Goal: Information Seeking & Learning: Learn about a topic

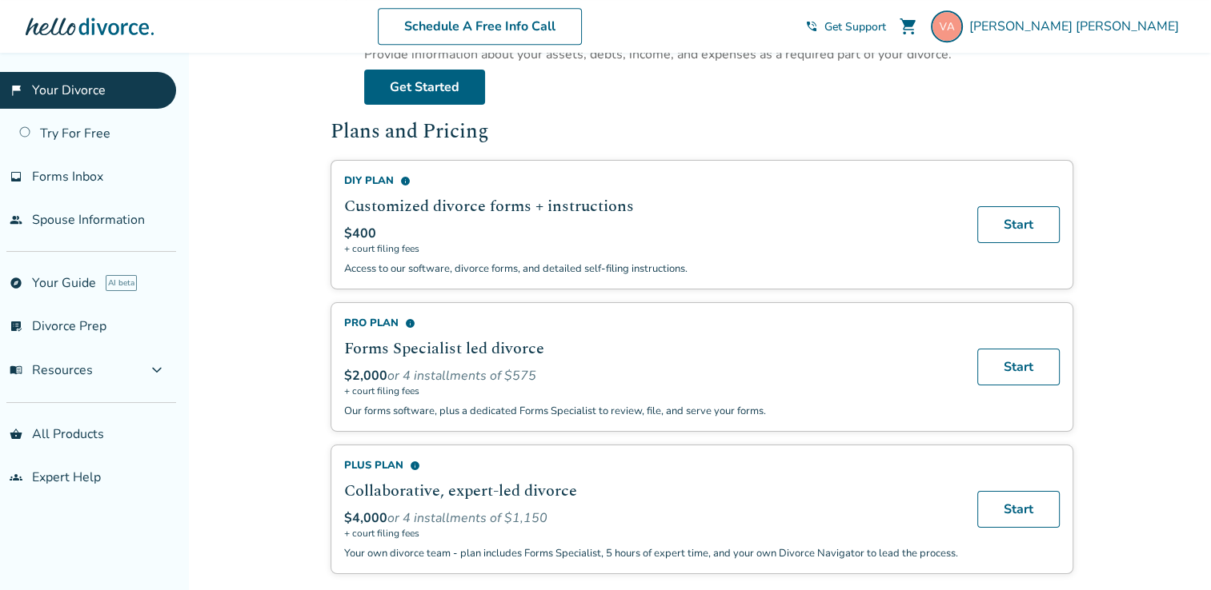
scroll to position [885, 0]
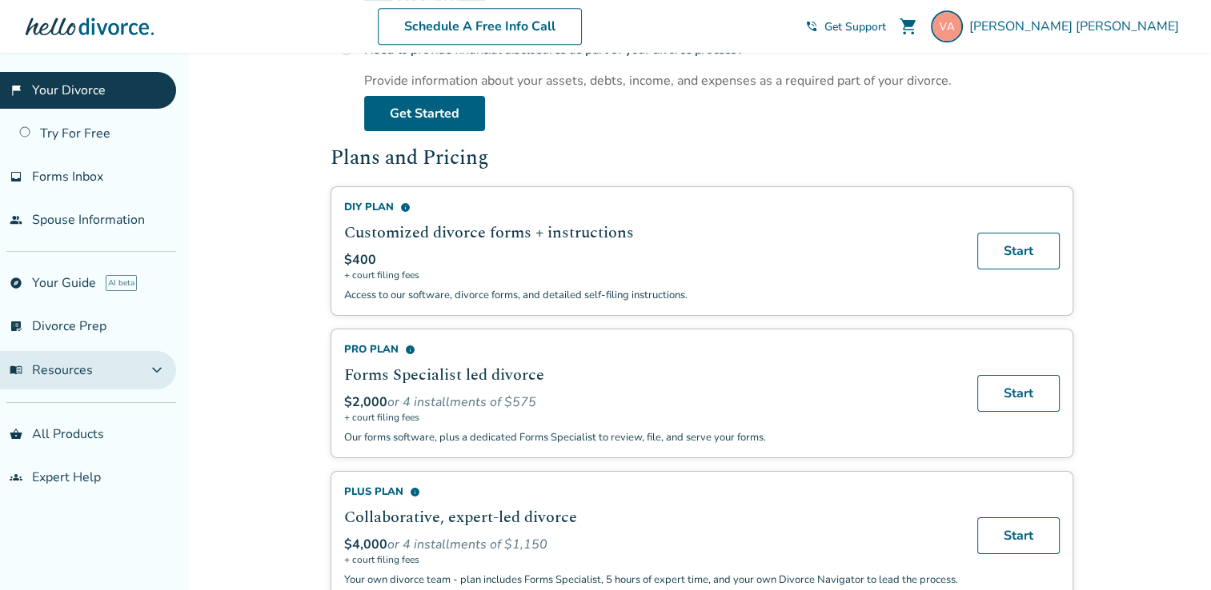
click at [166, 374] on button "menu_book Resources expand_more" at bounding box center [88, 370] width 176 height 38
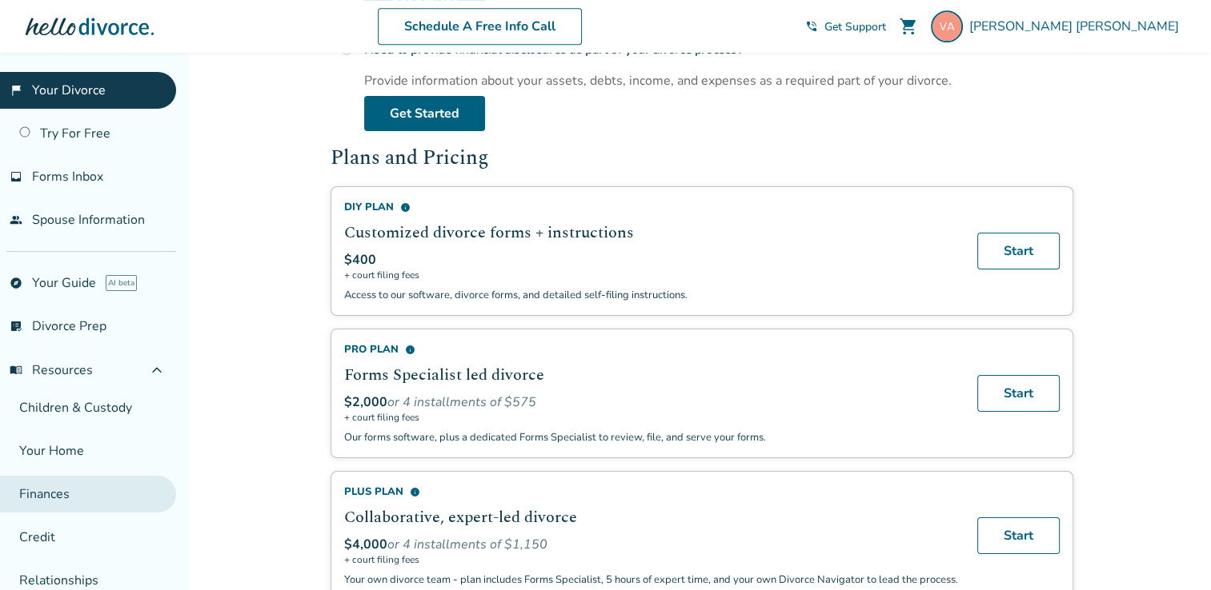
click at [56, 493] on link "Finances" at bounding box center [88, 494] width 176 height 37
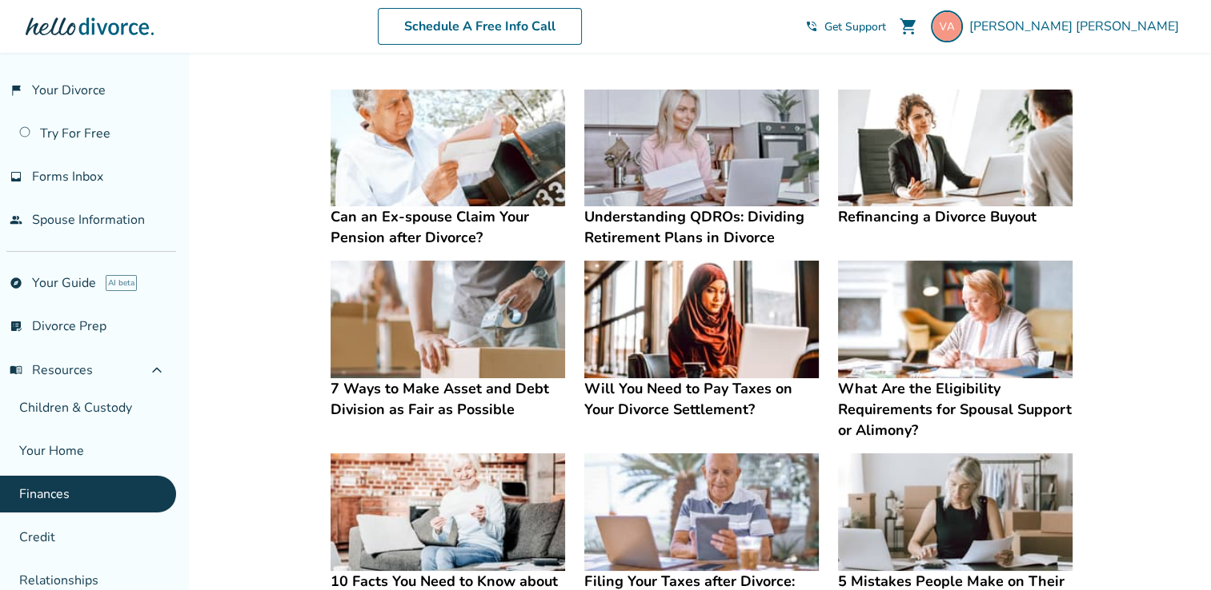
scroll to position [245, 0]
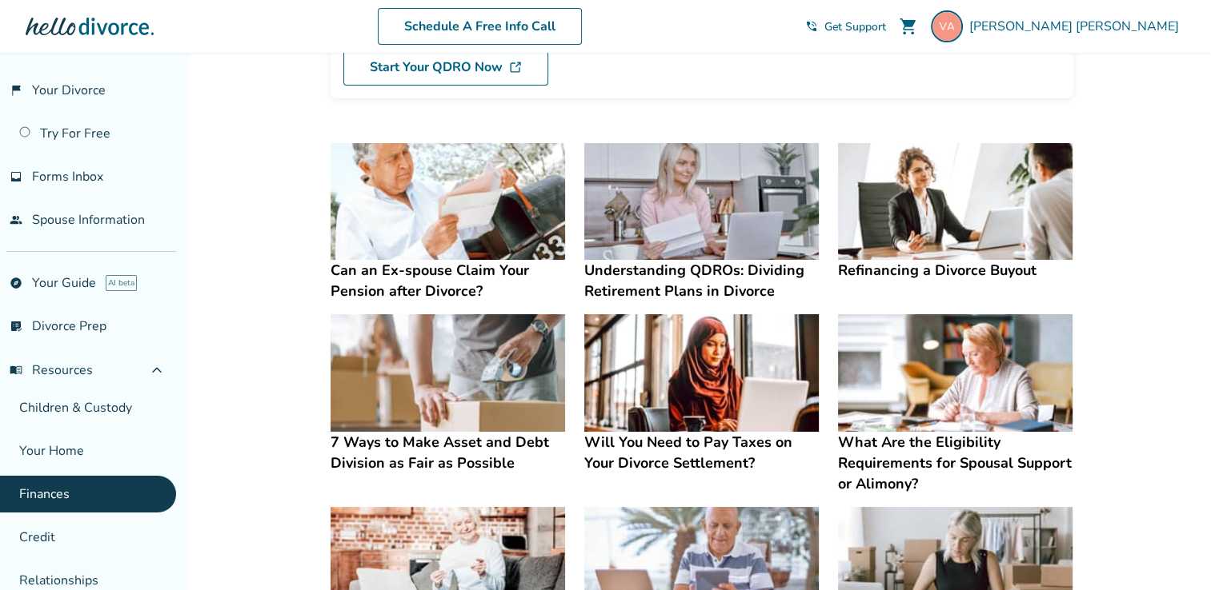
click at [939, 272] on h4 "Refinancing a Divorce Buyout" at bounding box center [955, 270] width 234 height 21
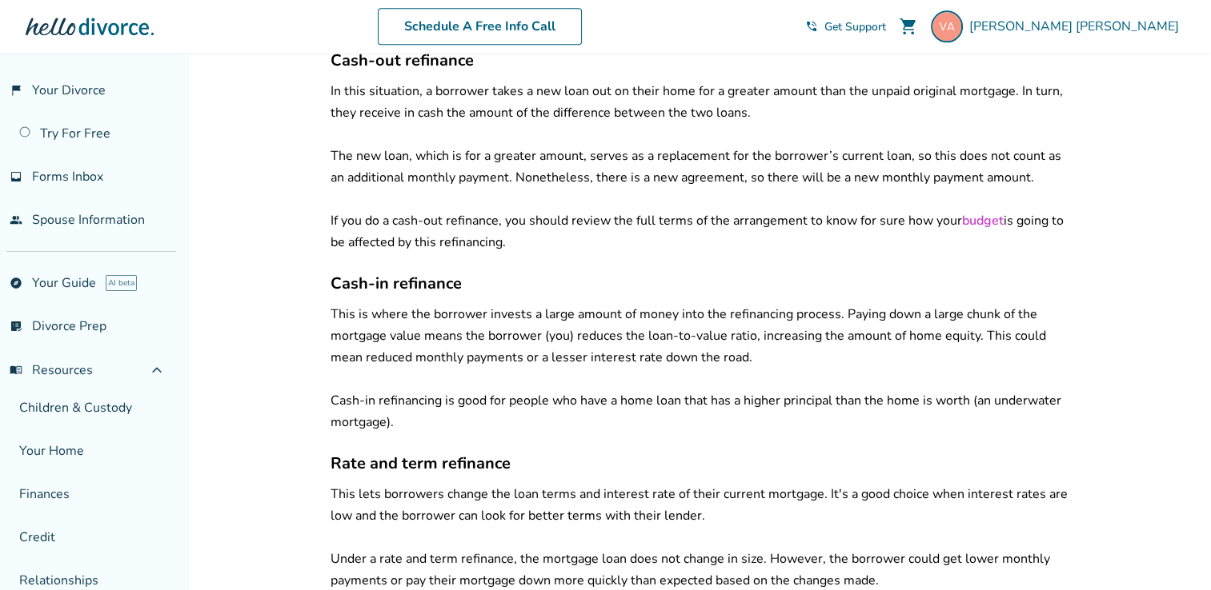
scroll to position [1972, 0]
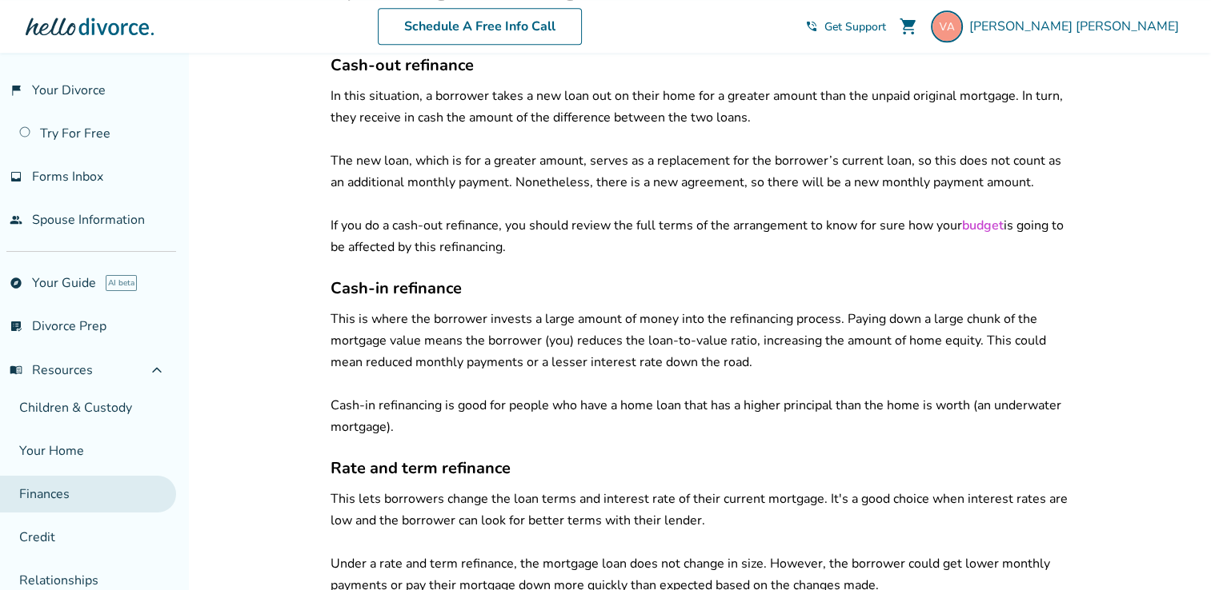
click at [54, 487] on link "Finances" at bounding box center [88, 494] width 176 height 37
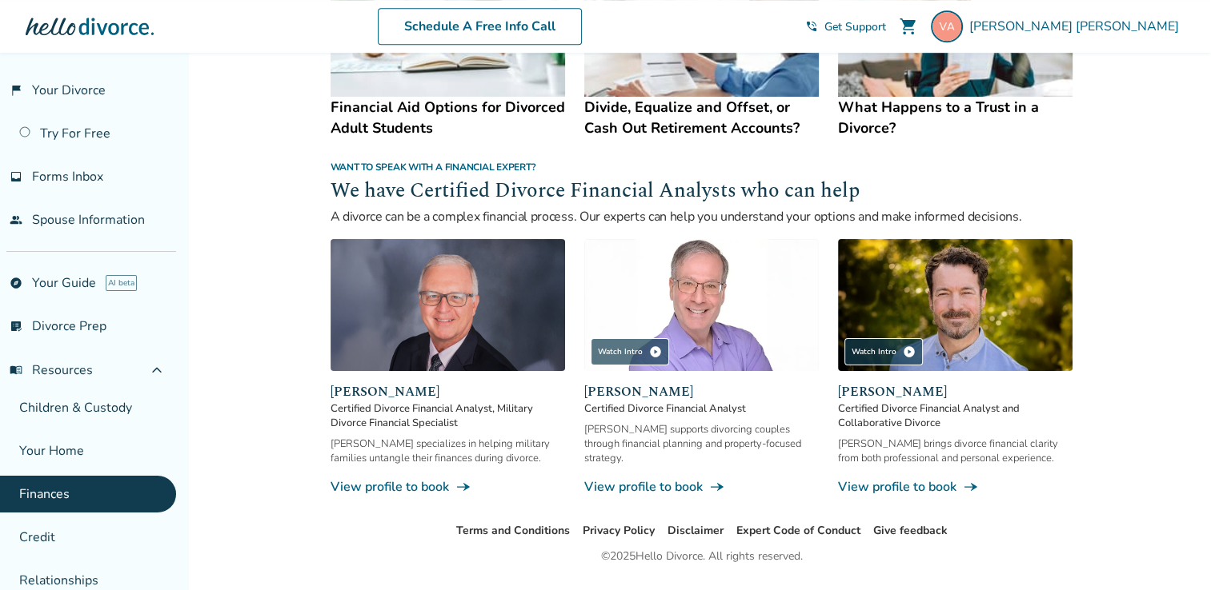
scroll to position [961, 0]
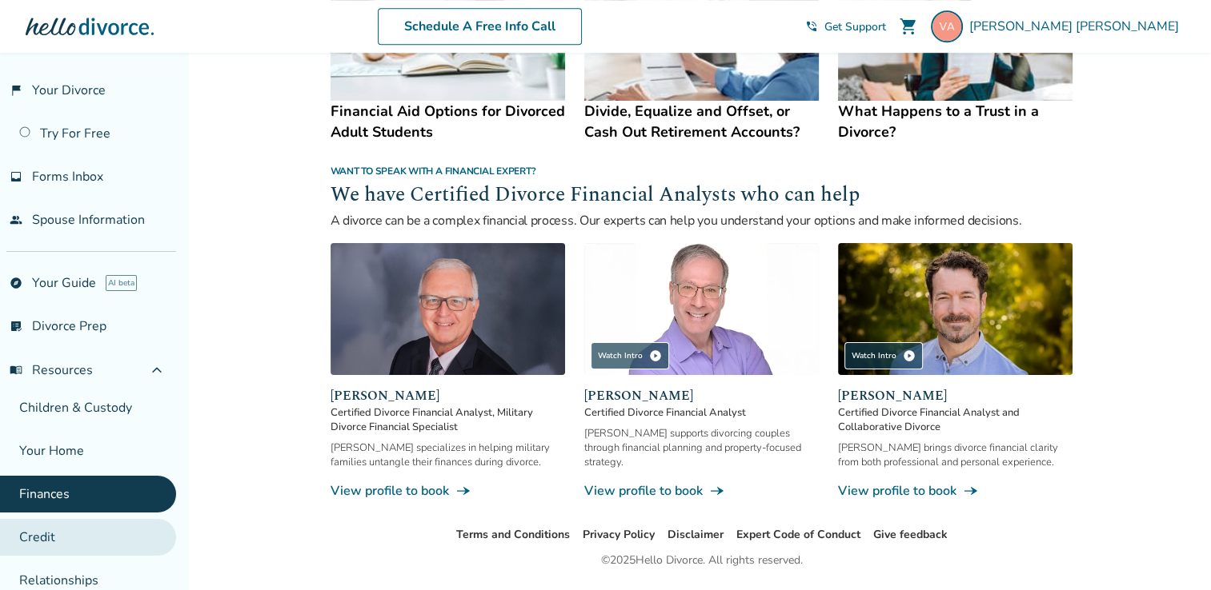
click at [62, 538] on link "Credit" at bounding box center [88, 537] width 176 height 37
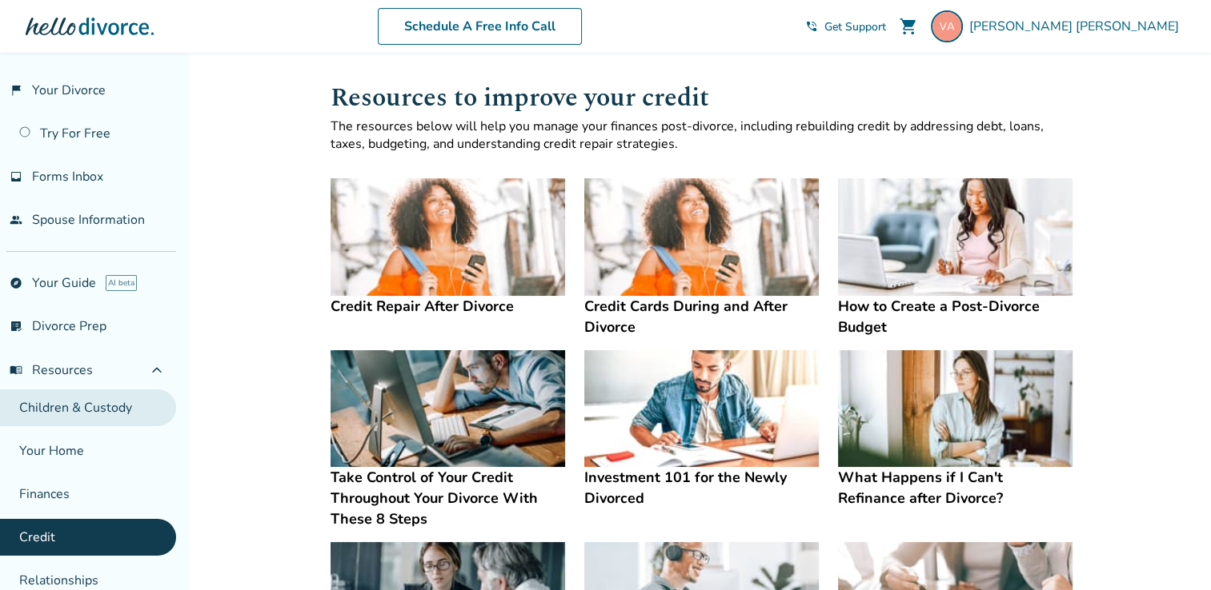
click at [105, 410] on link "Children & Custody" at bounding box center [88, 408] width 176 height 37
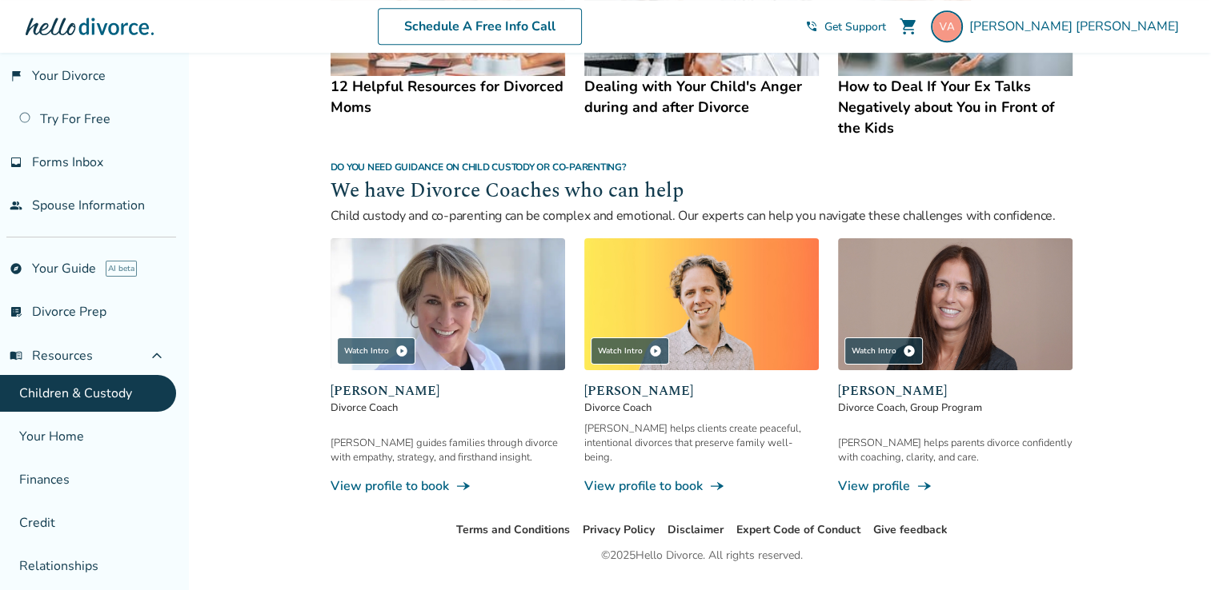
scroll to position [11, 0]
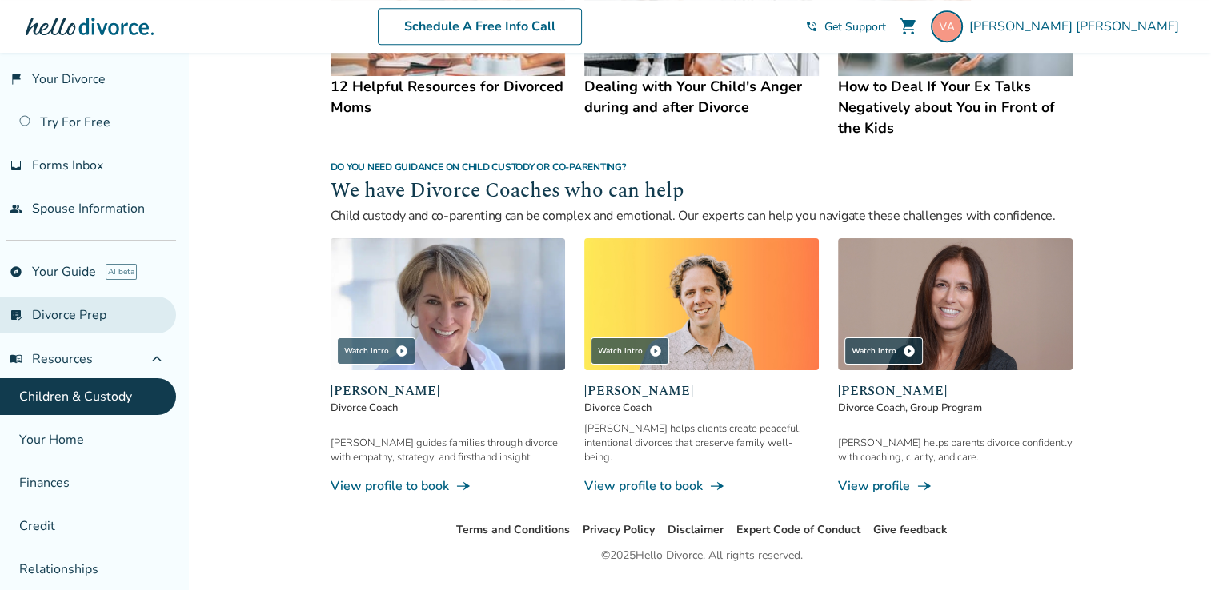
click at [95, 314] on link "list_alt_check Divorce Prep" at bounding box center [88, 315] width 176 height 37
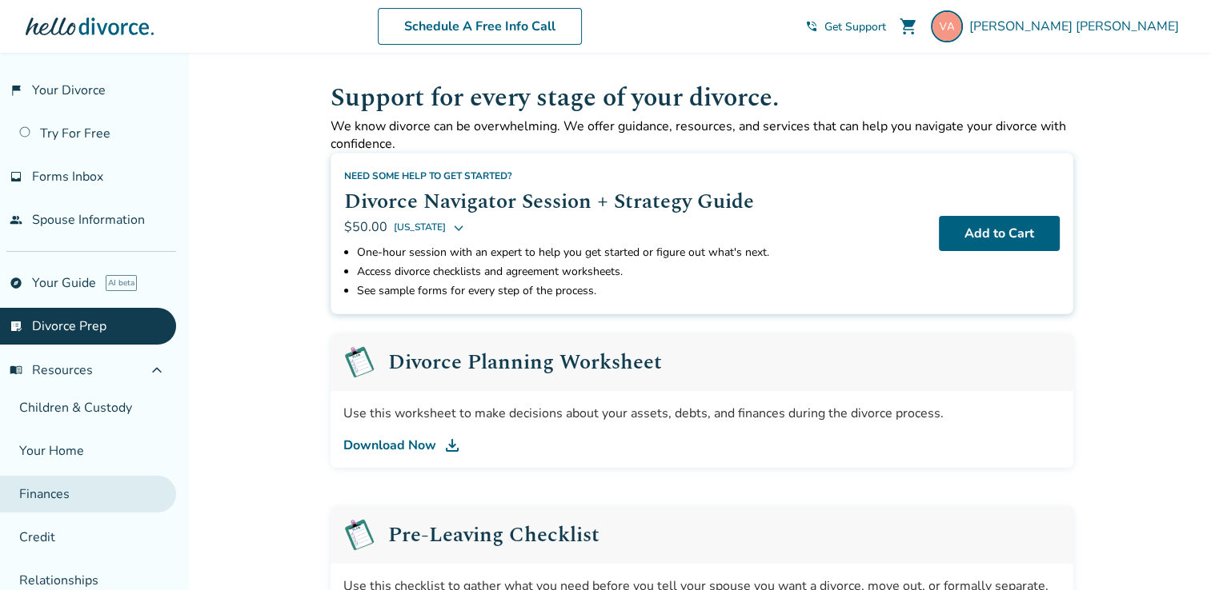
click at [70, 491] on link "Finances" at bounding box center [88, 494] width 176 height 37
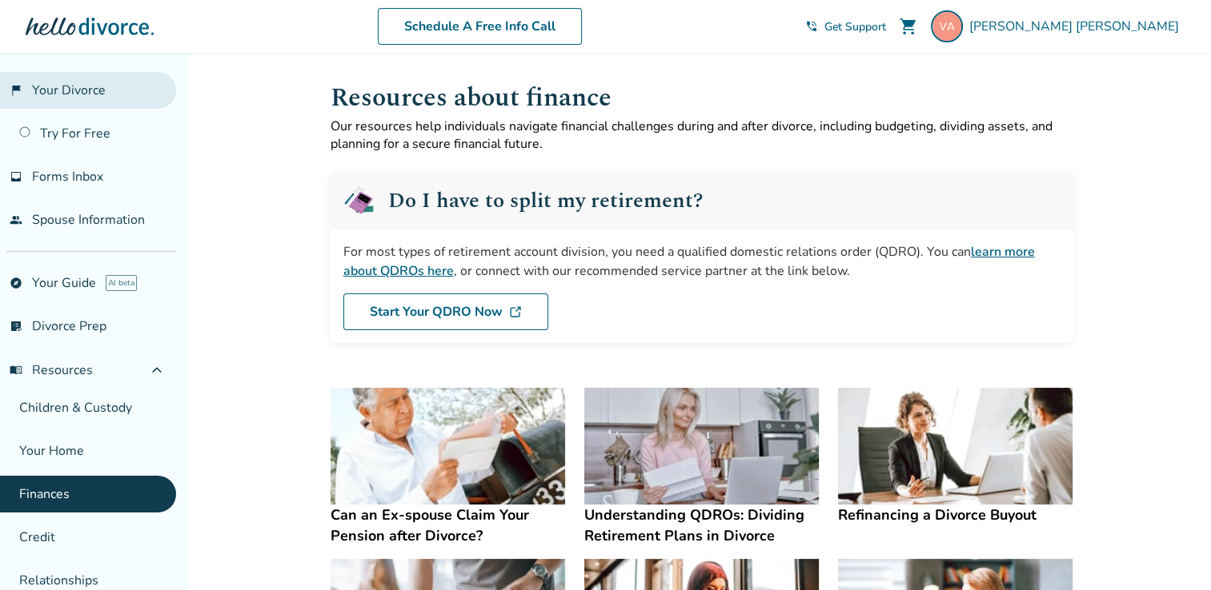
click at [92, 88] on link "flag_2 Your Divorce" at bounding box center [88, 90] width 176 height 37
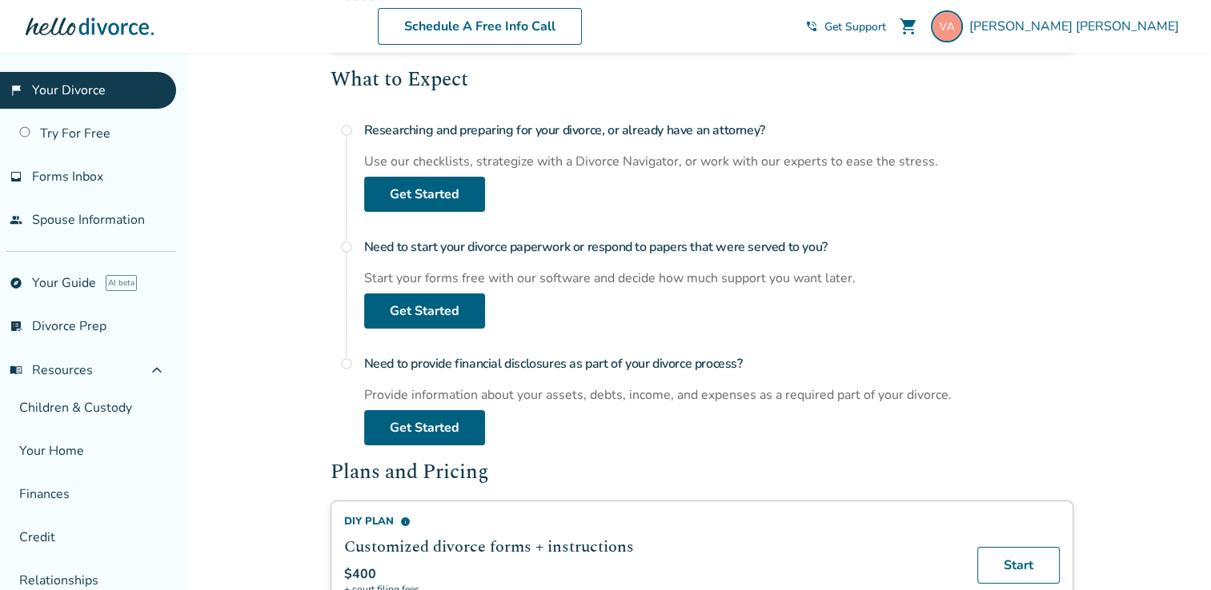
scroll to position [580, 0]
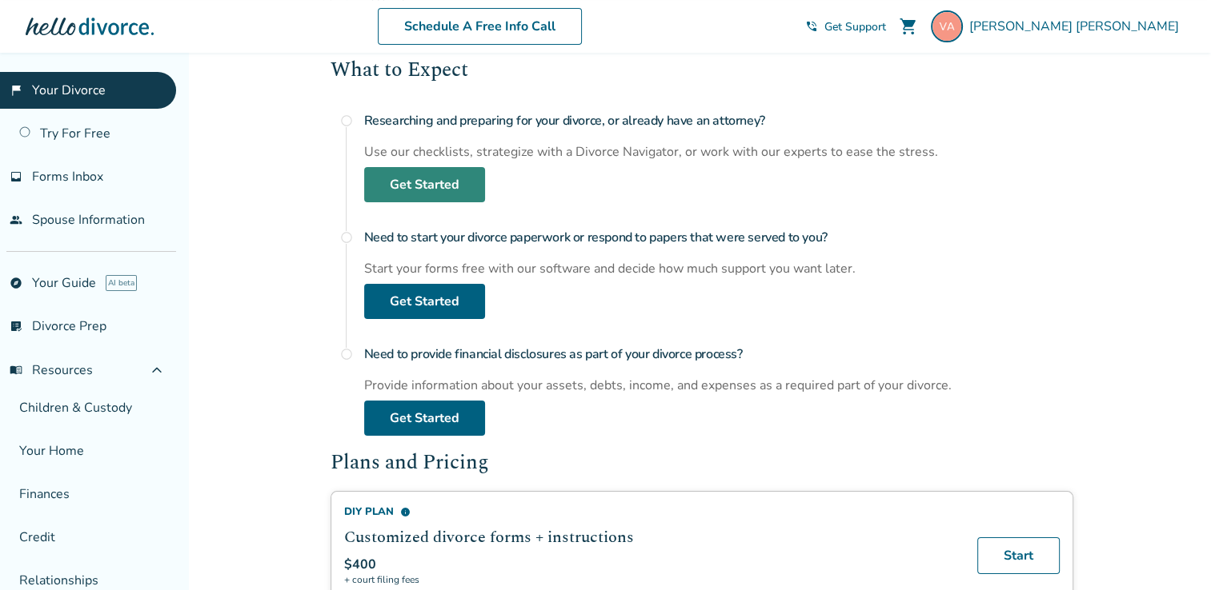
click at [470, 177] on link "Get Started" at bounding box center [424, 184] width 121 height 35
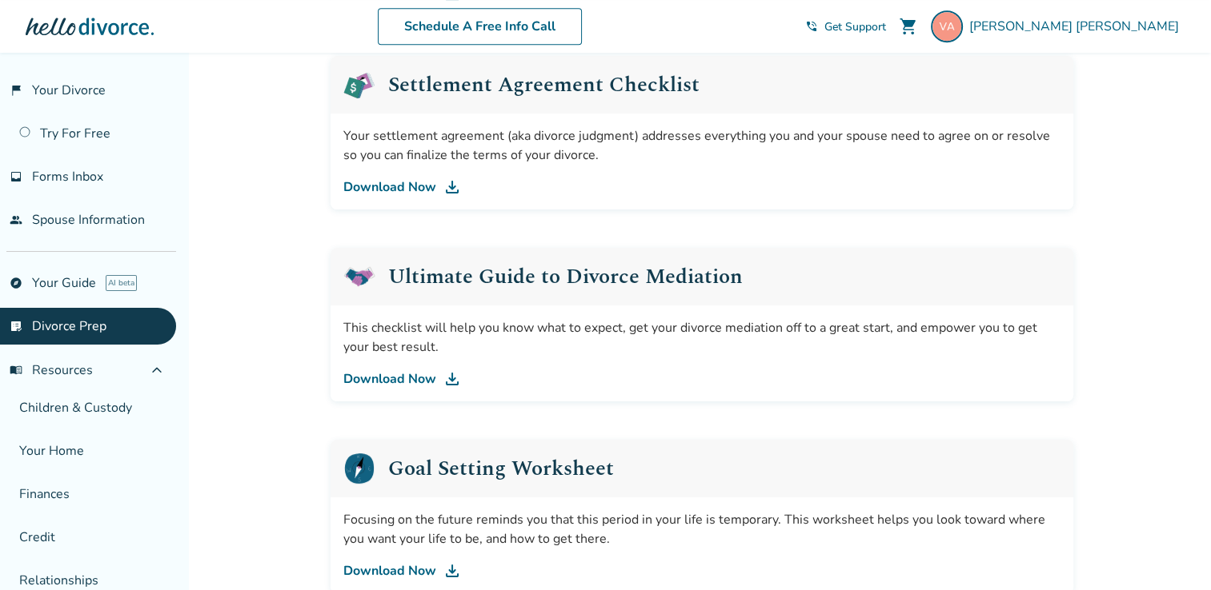
scroll to position [973, 0]
